Goal: Navigation & Orientation: Find specific page/section

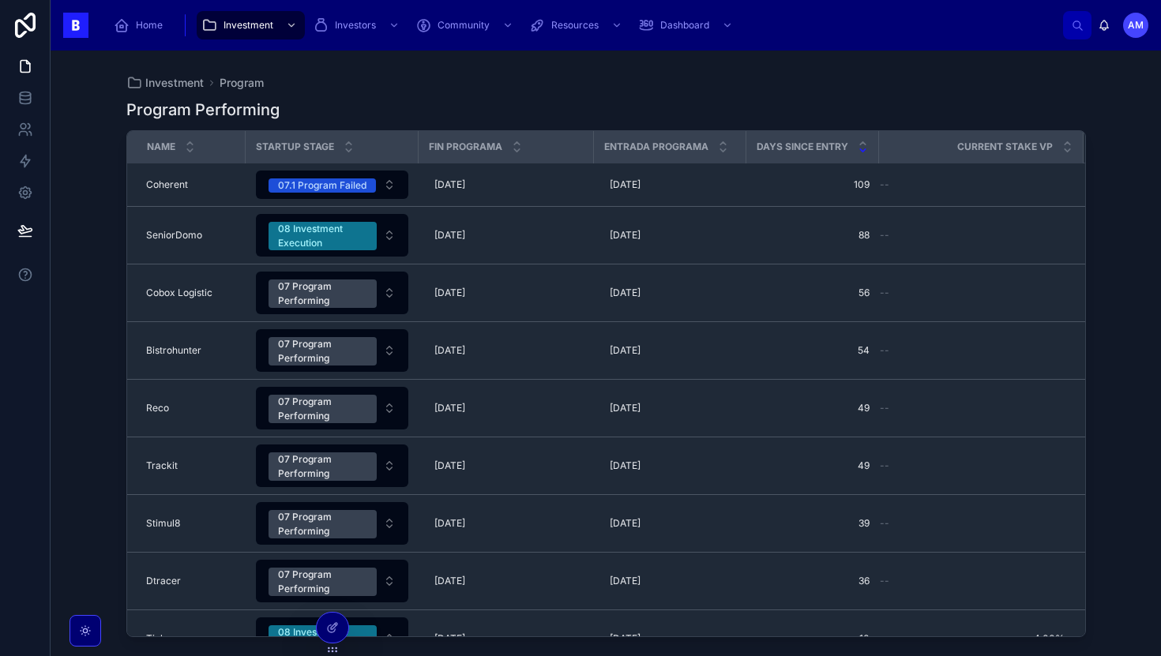
click at [84, 319] on div "Investment Program Program Performing Name Startup Stage Fin Programa Entrada P…" at bounding box center [606, 354] width 1110 height 606
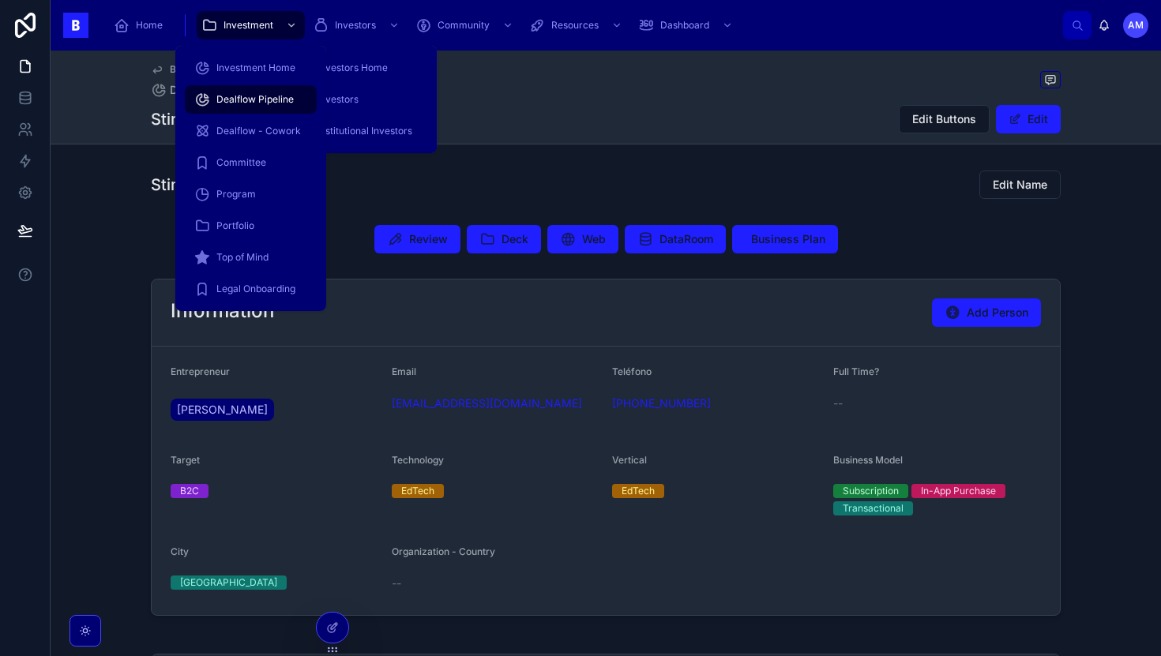
click at [201, 9] on div "Home Investment Investors Community Resources Dashboard" at bounding box center [582, 25] width 962 height 35
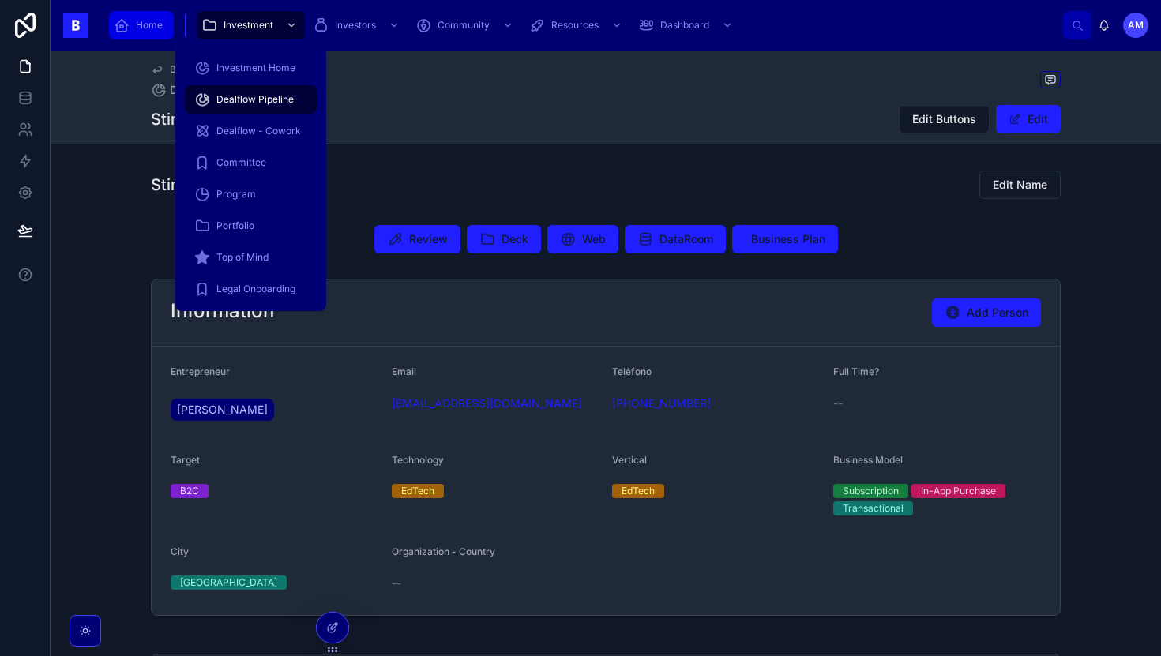
click at [137, 18] on div "Home" at bounding box center [141, 25] width 55 height 25
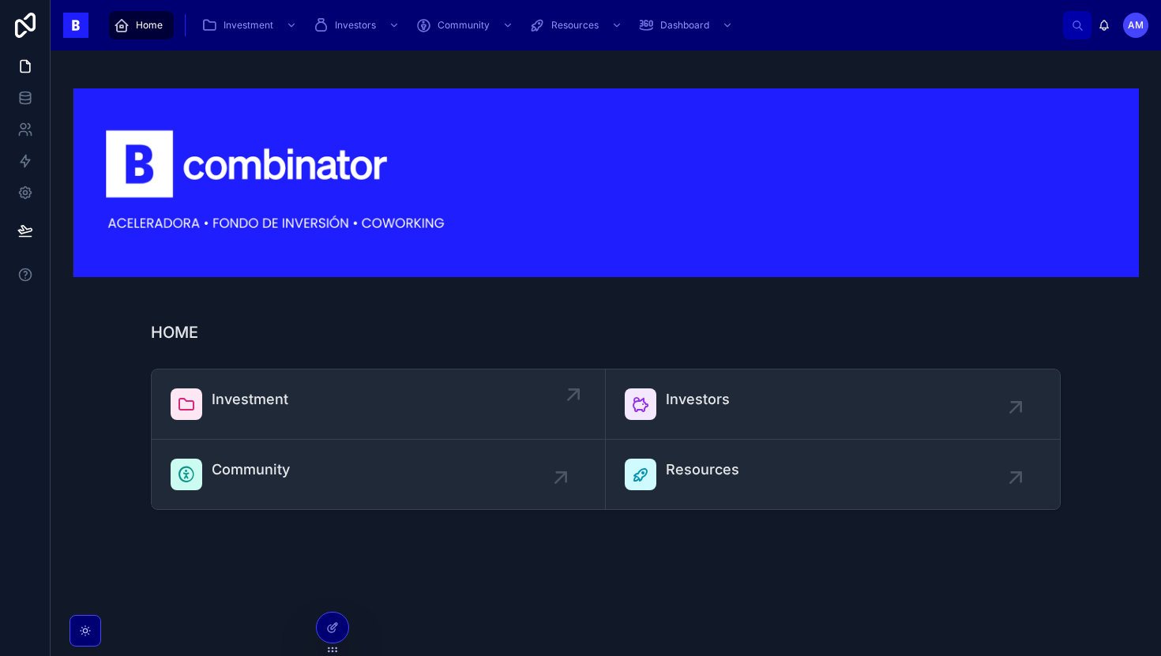
click at [302, 382] on link "Investment" at bounding box center [379, 405] width 454 height 70
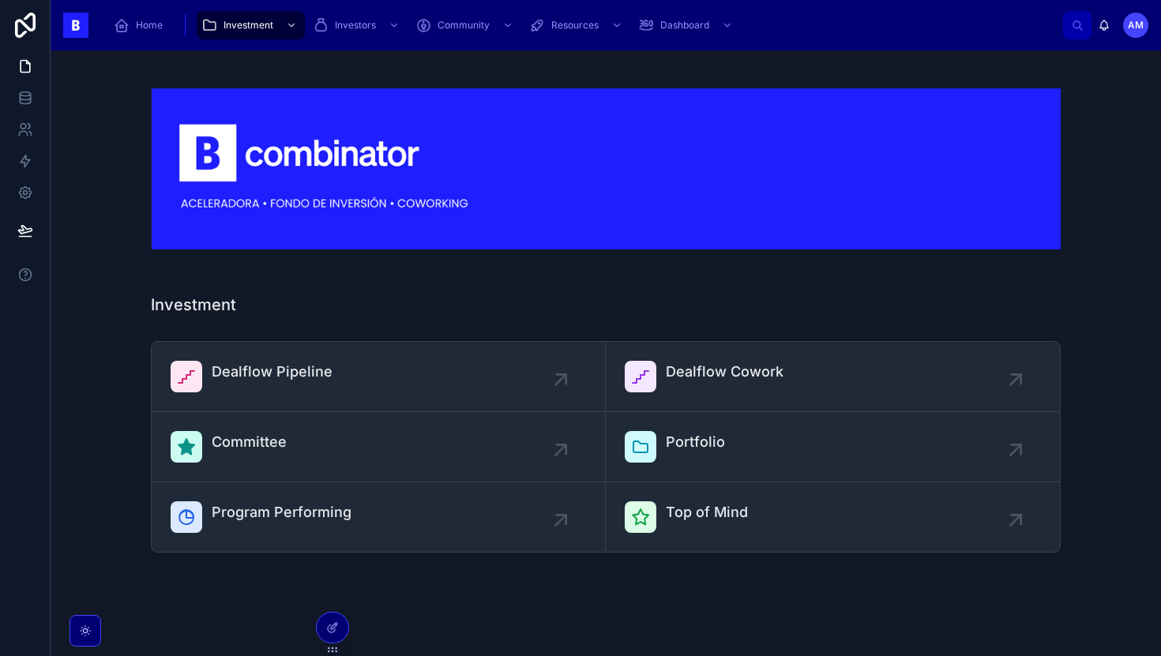
click at [120, 387] on div "Dealflow Pipeline Dealflow Cowork Committee Portfolio Program Performing Top of…" at bounding box center [605, 447] width 1085 height 224
click at [123, 281] on div "Investment Dealflow Pipeline Dealflow Cowork Committee Portfolio Program Perfor…" at bounding box center [606, 356] width 1110 height 610
